Goal: Check status: Check status

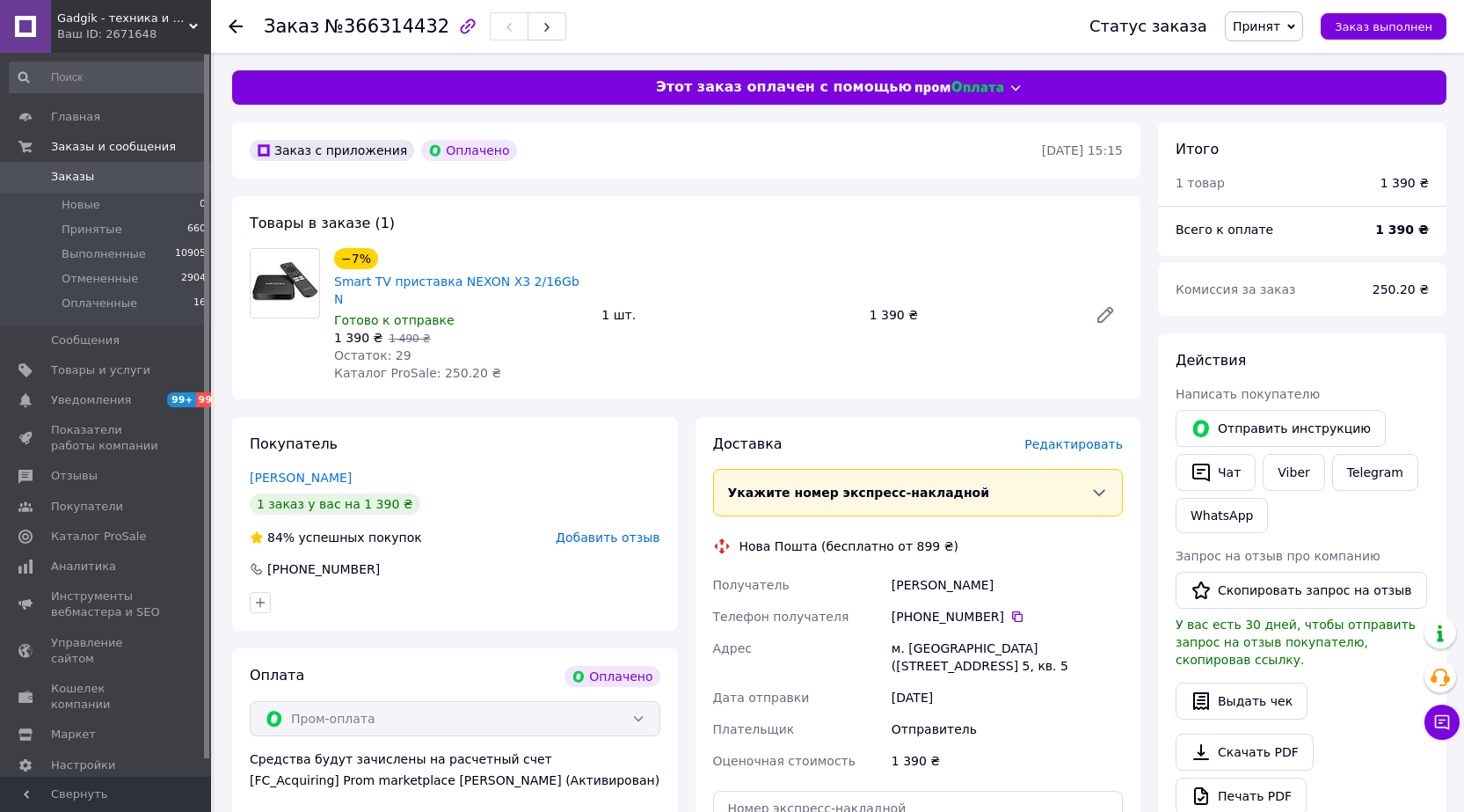
click at [106, 77] on input at bounding box center [108, 77] width 199 height 32
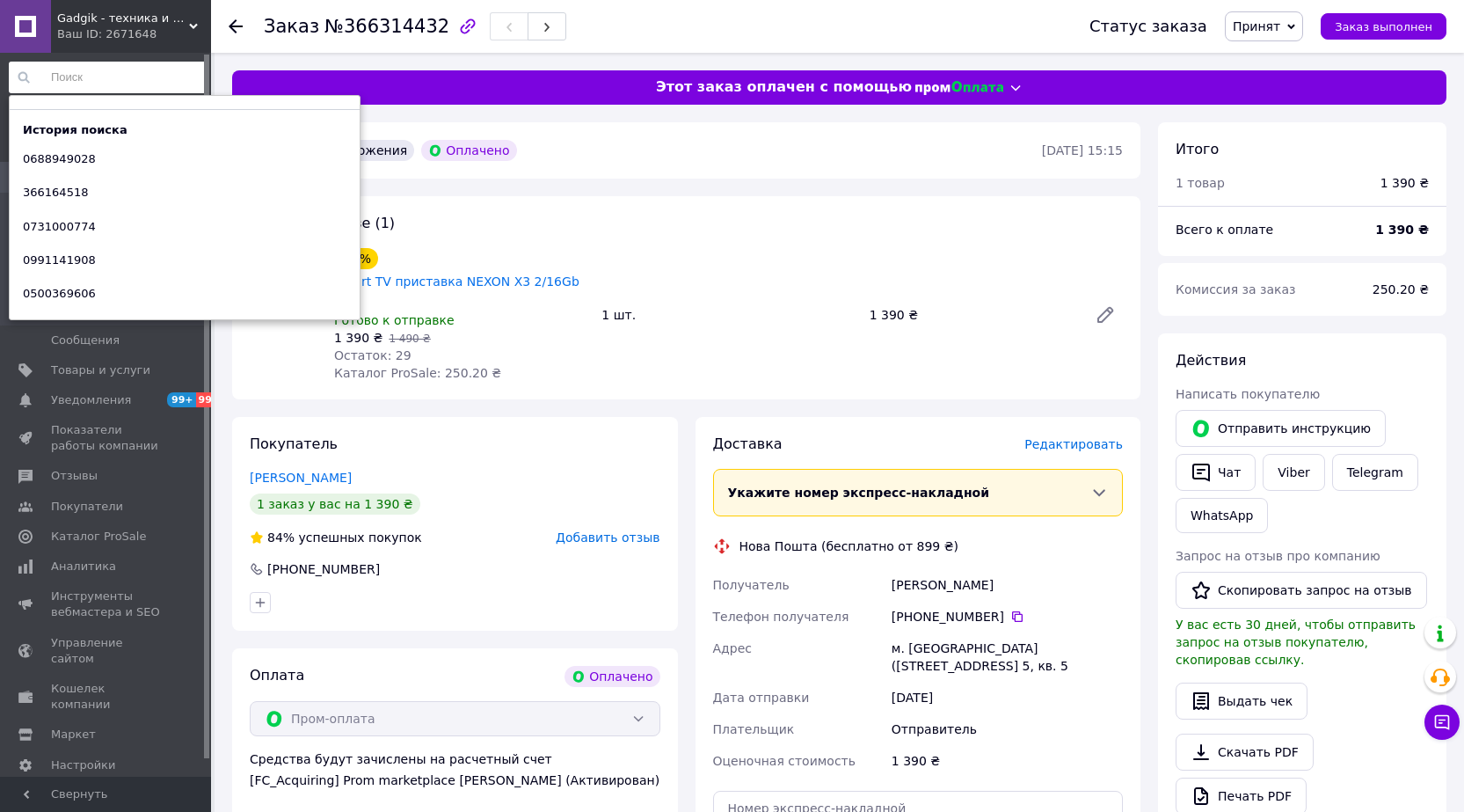
paste input "0688949028"
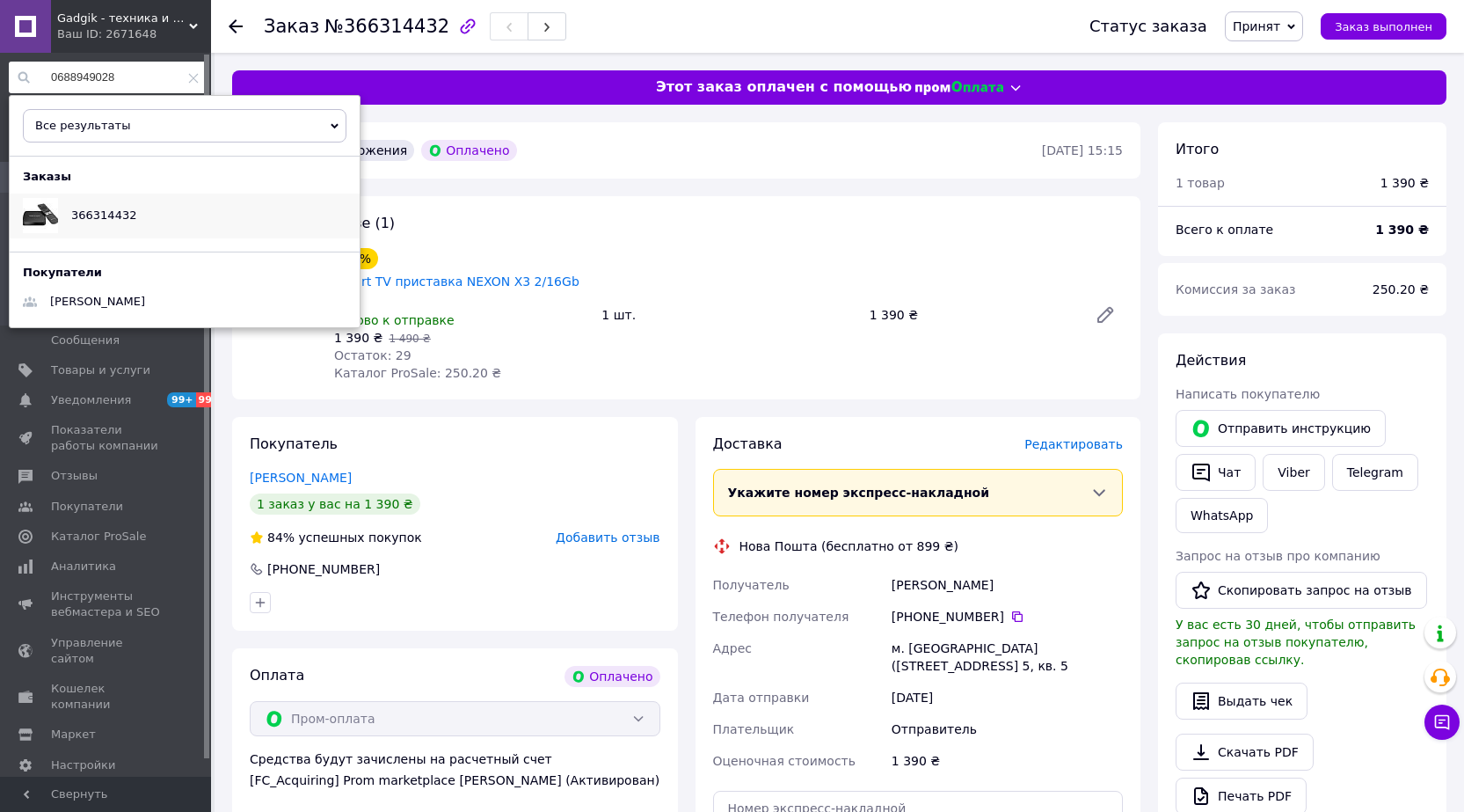
type input "0688949028"
click at [124, 231] on div "366314432" at bounding box center [104, 215] width 91 height 44
